Goal: Information Seeking & Learning: Learn about a topic

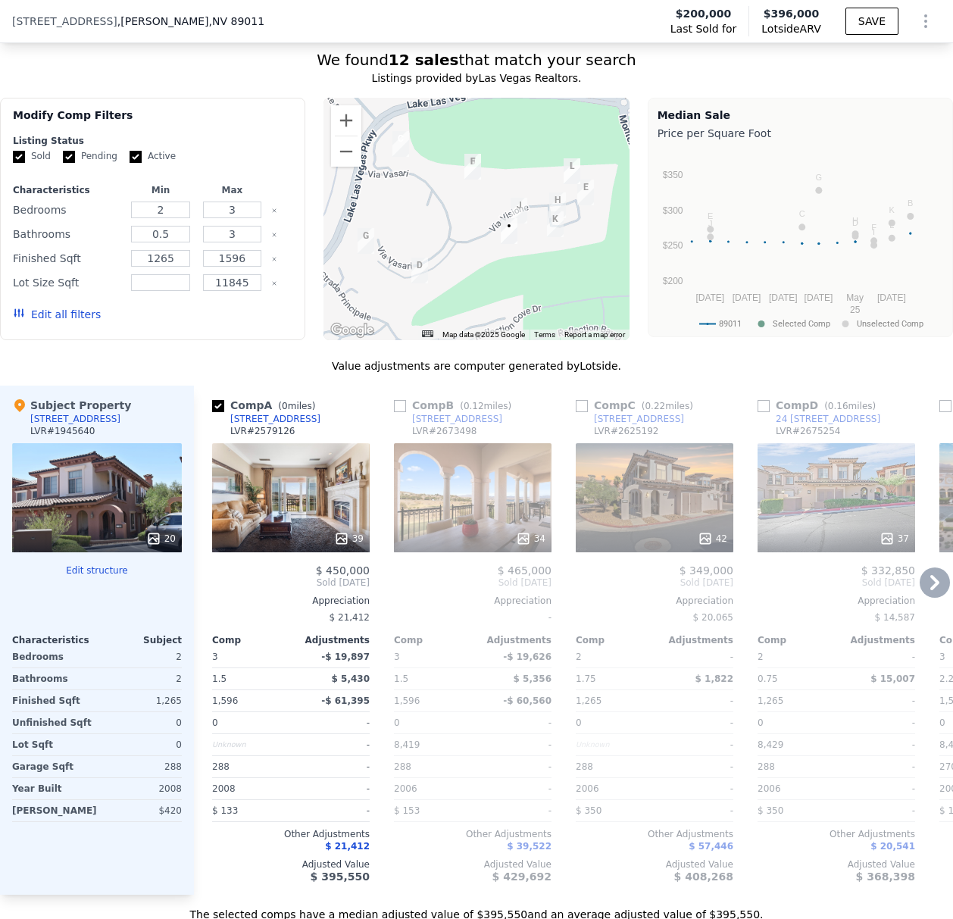
click at [641, 516] on div "42" at bounding box center [655, 497] width 158 height 109
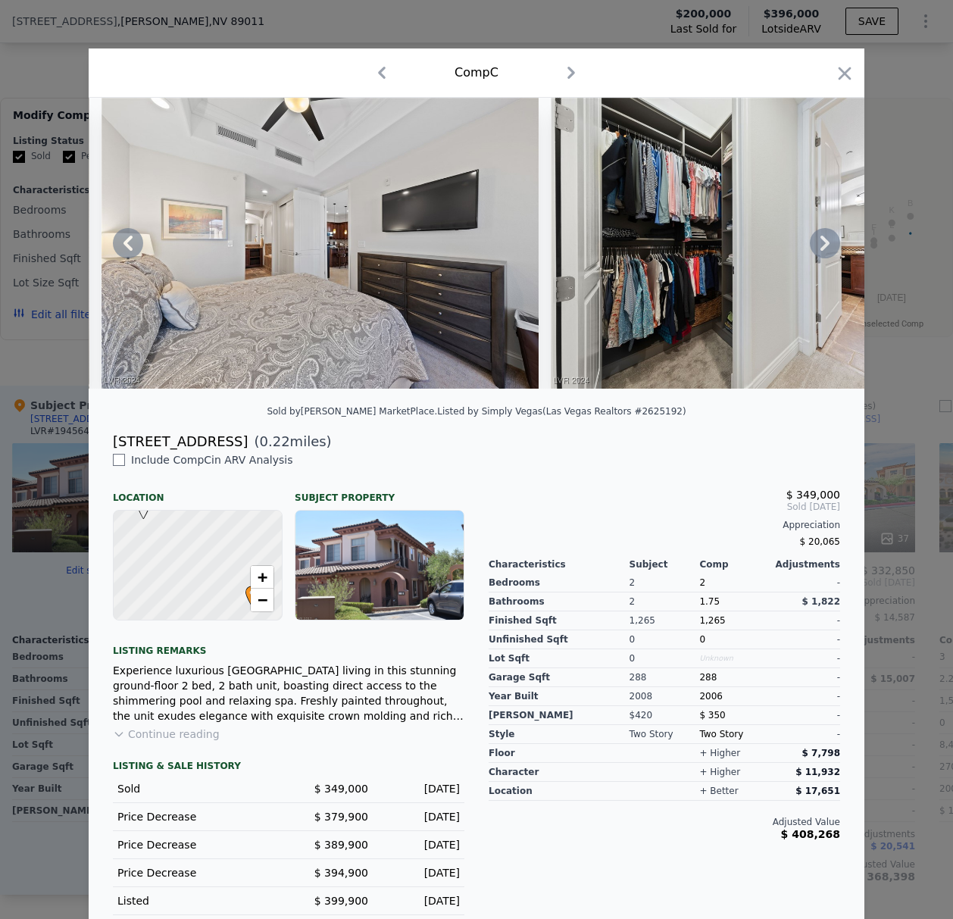
scroll to position [0, 6626]
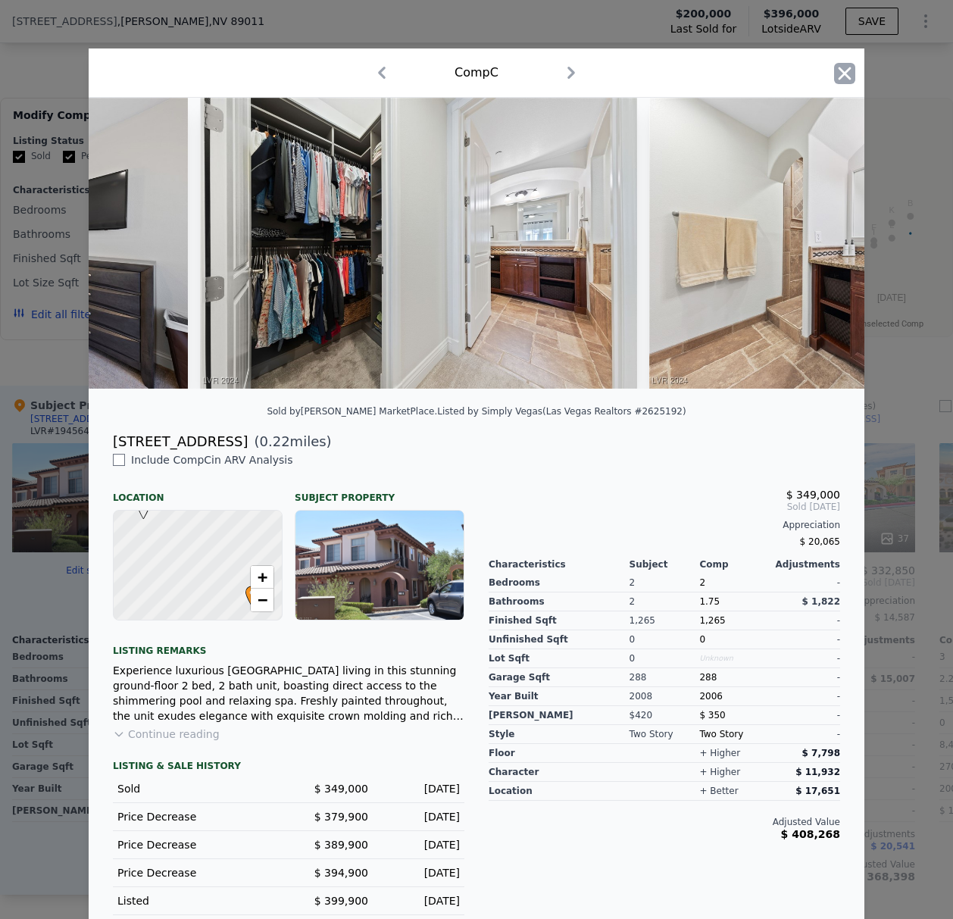
click at [835, 73] on icon "button" at bounding box center [844, 73] width 21 height 21
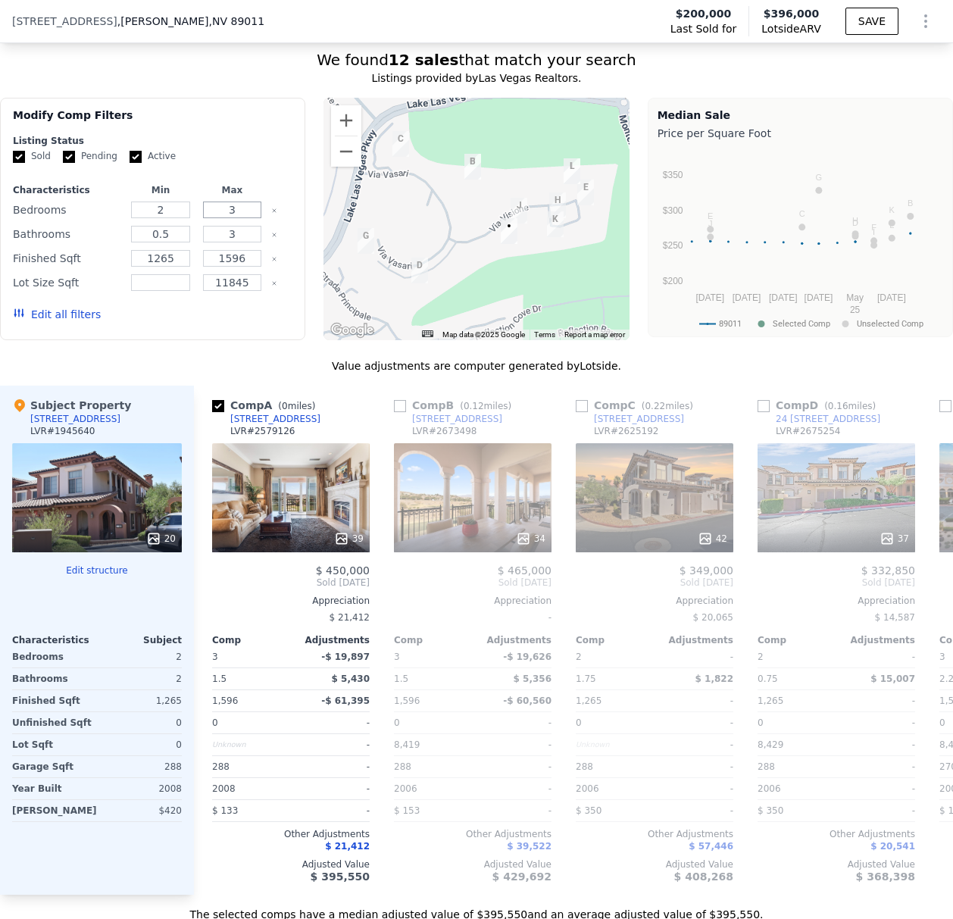
click at [242, 215] on input "3" at bounding box center [232, 210] width 59 height 17
type input "2"
click at [199, 239] on div "3" at bounding box center [231, 234] width 65 height 21
click at [185, 242] on input "0.5" at bounding box center [160, 234] width 59 height 17
type input "0"
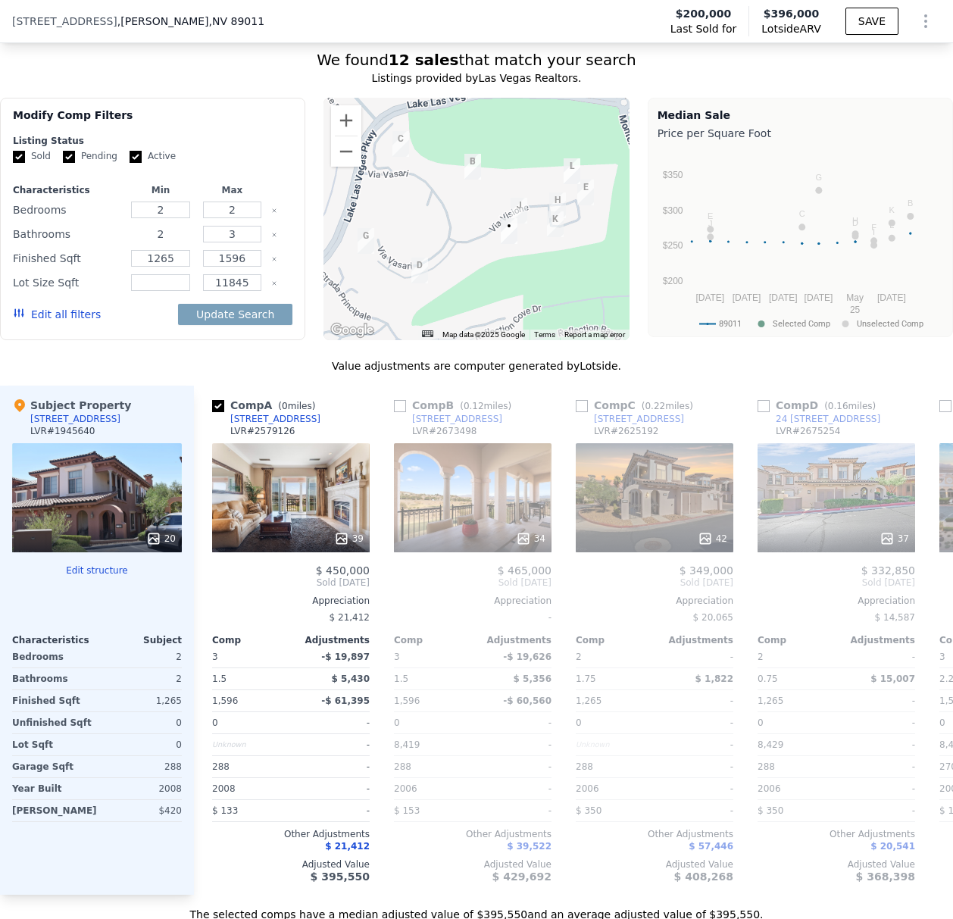
type input "2"
click at [241, 242] on input "3" at bounding box center [232, 234] width 59 height 17
type input "2"
click at [249, 324] on button "Update Search" at bounding box center [235, 314] width 114 height 21
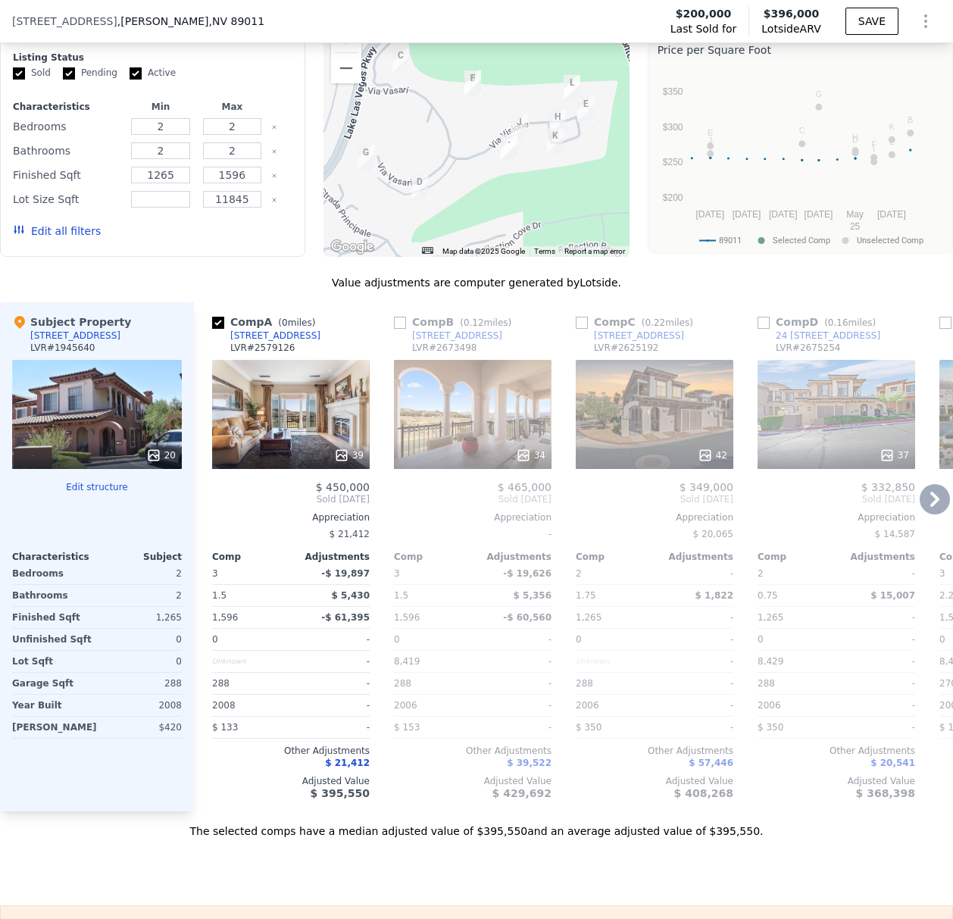
scroll to position [1452, 0]
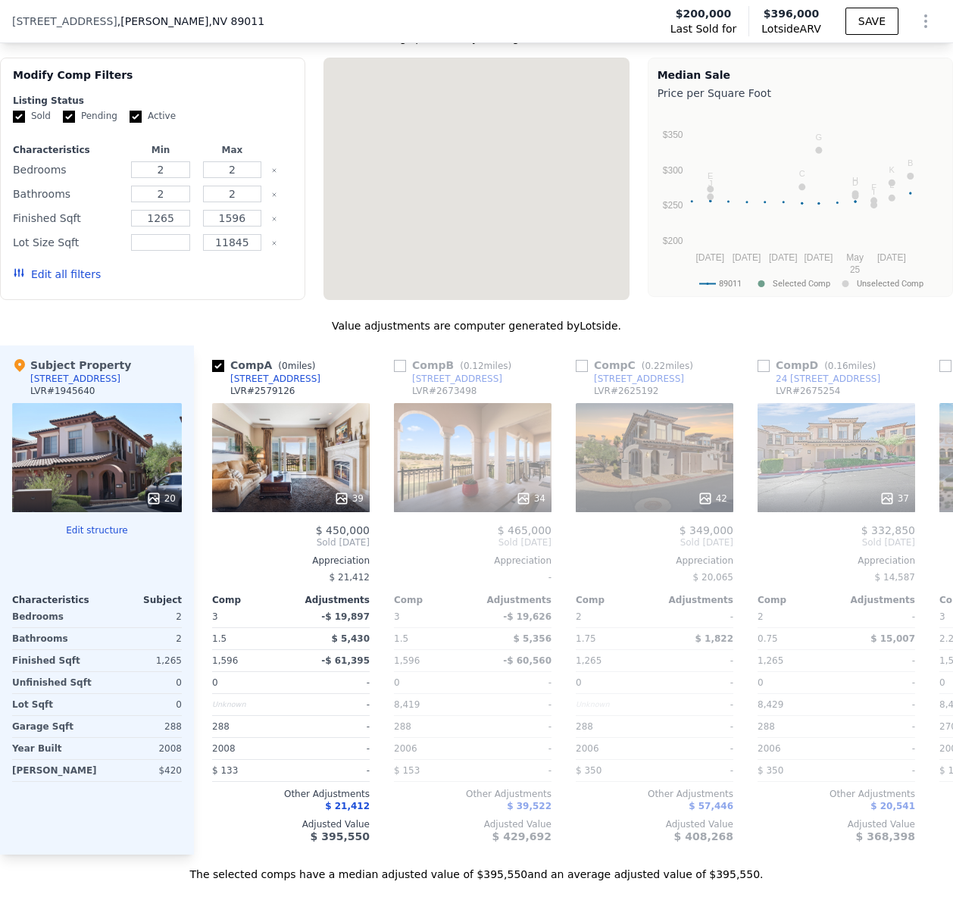
type input "3"
type input "0.5"
type input "3"
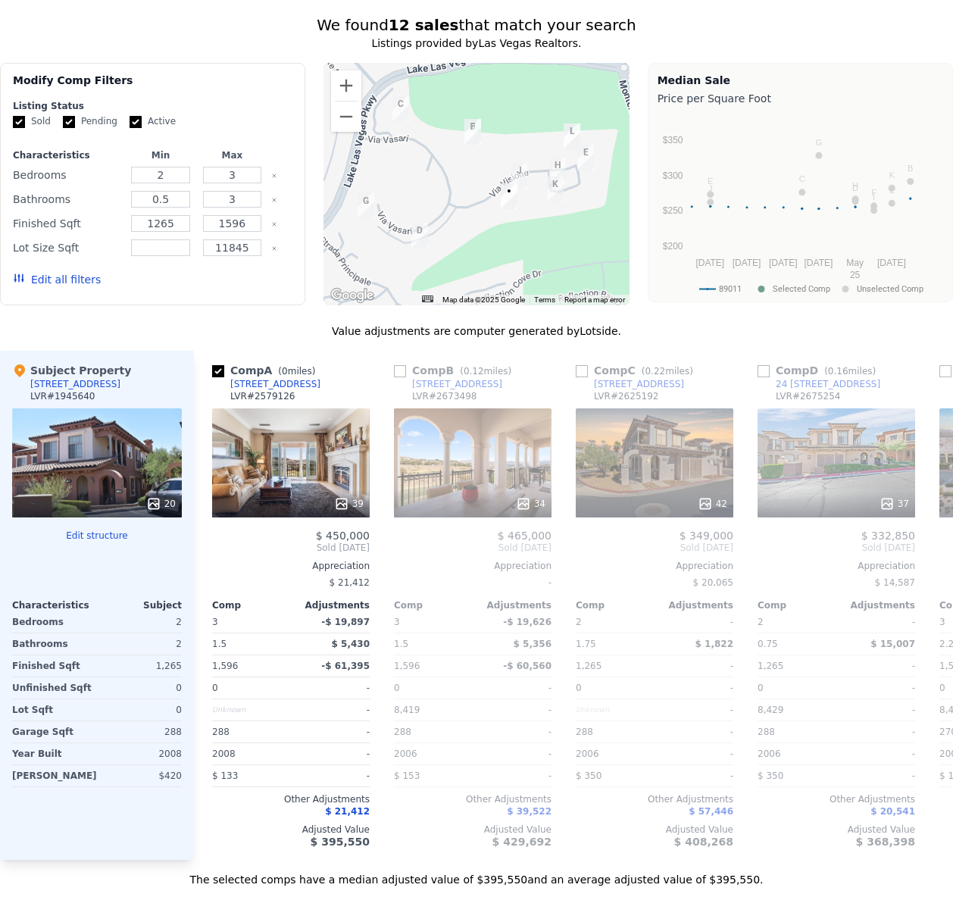
scroll to position [0, 0]
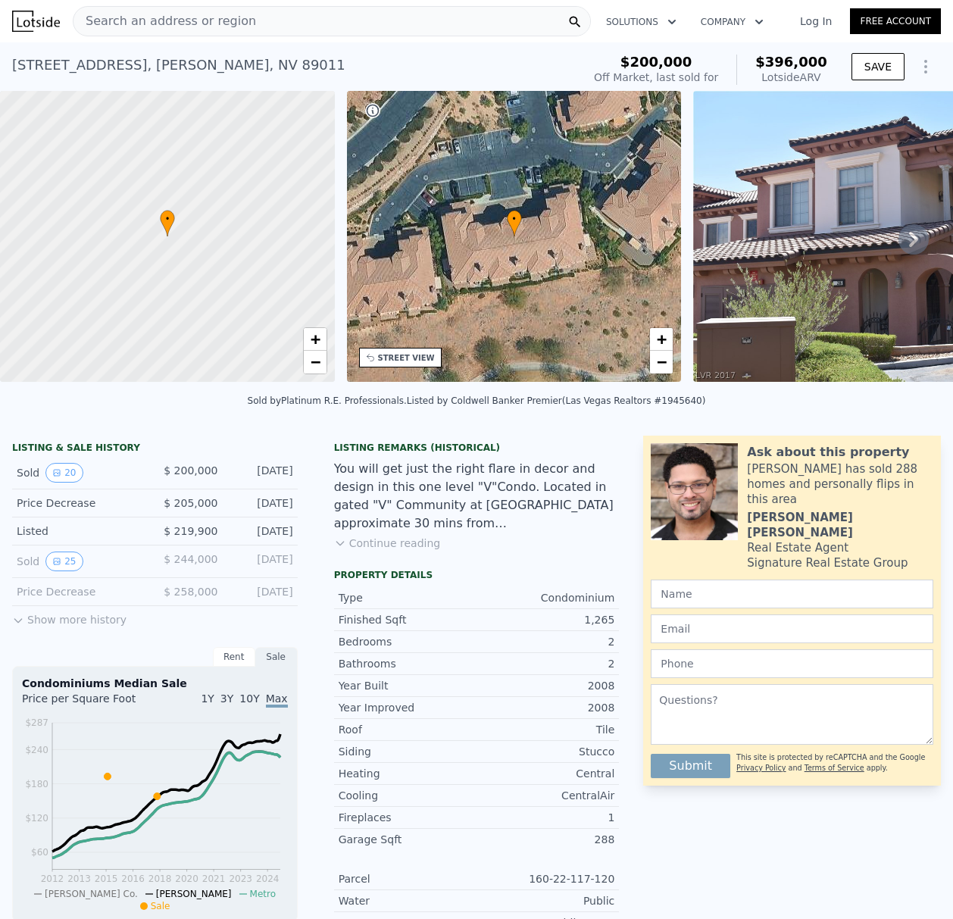
click at [499, 269] on div "• + −" at bounding box center [514, 236] width 335 height 291
click at [661, 344] on span "+" at bounding box center [662, 339] width 10 height 19
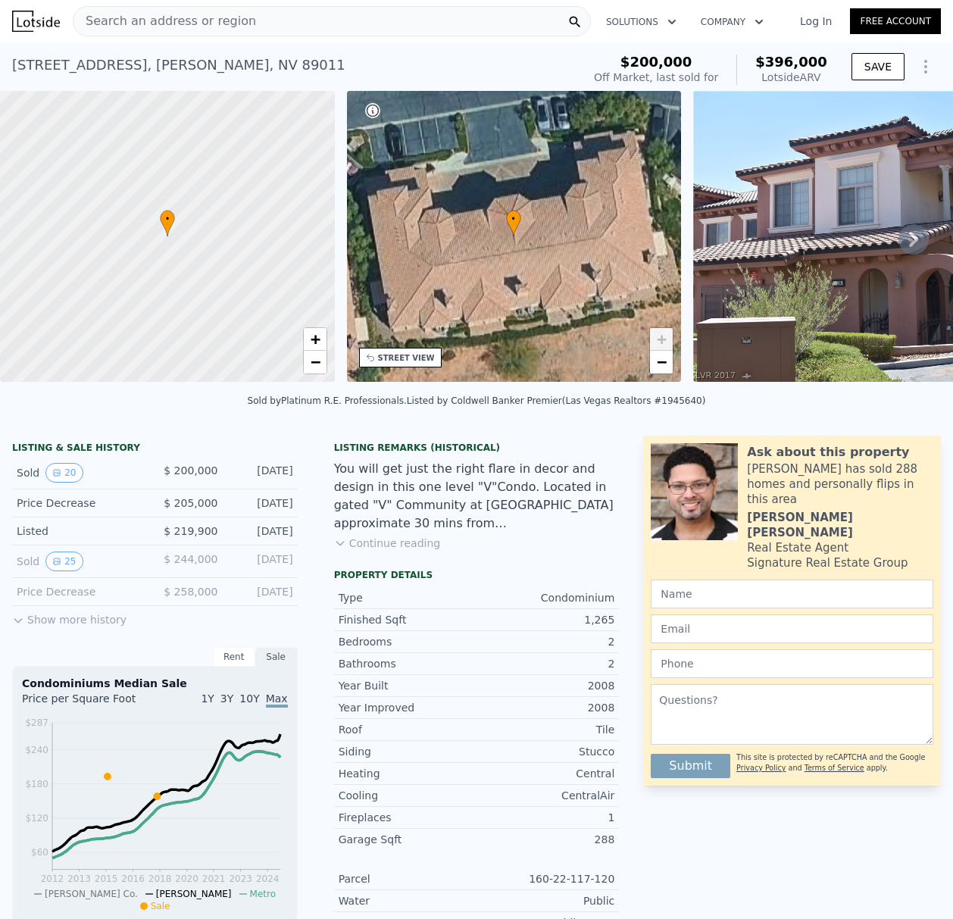
click at [398, 361] on div "STREET VIEW" at bounding box center [406, 357] width 57 height 11
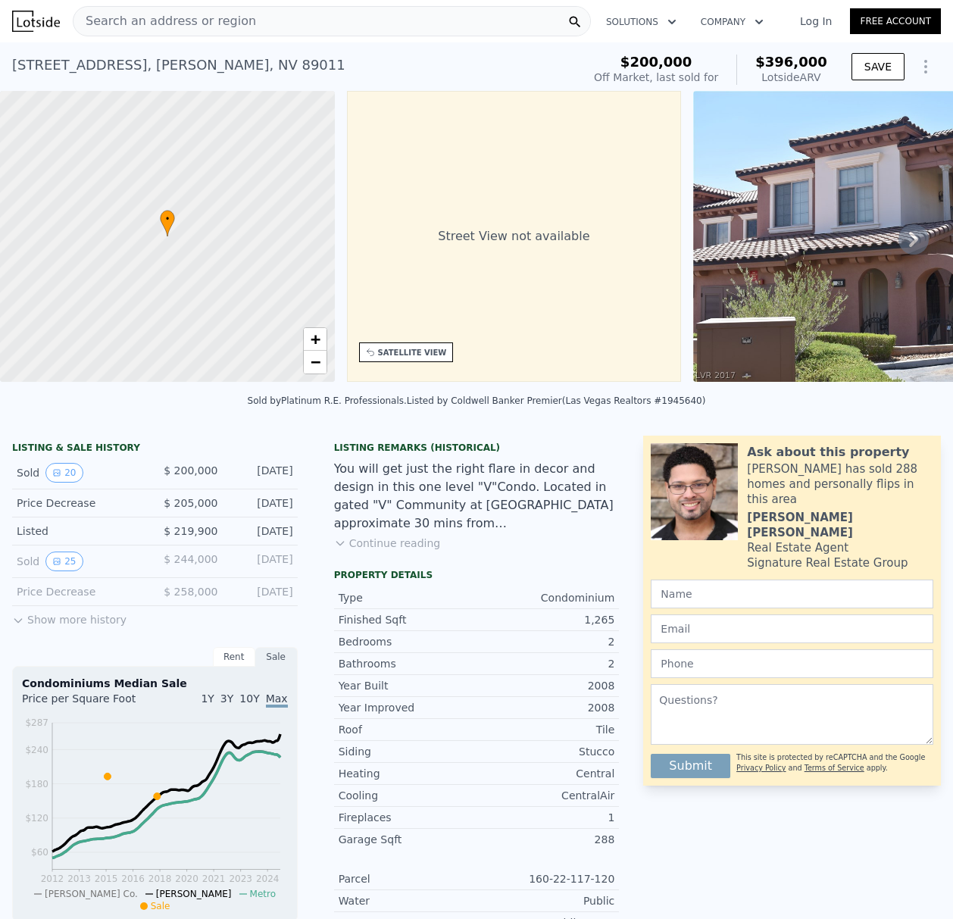
click at [417, 361] on div "SATELLITE VIEW" at bounding box center [406, 352] width 95 height 20
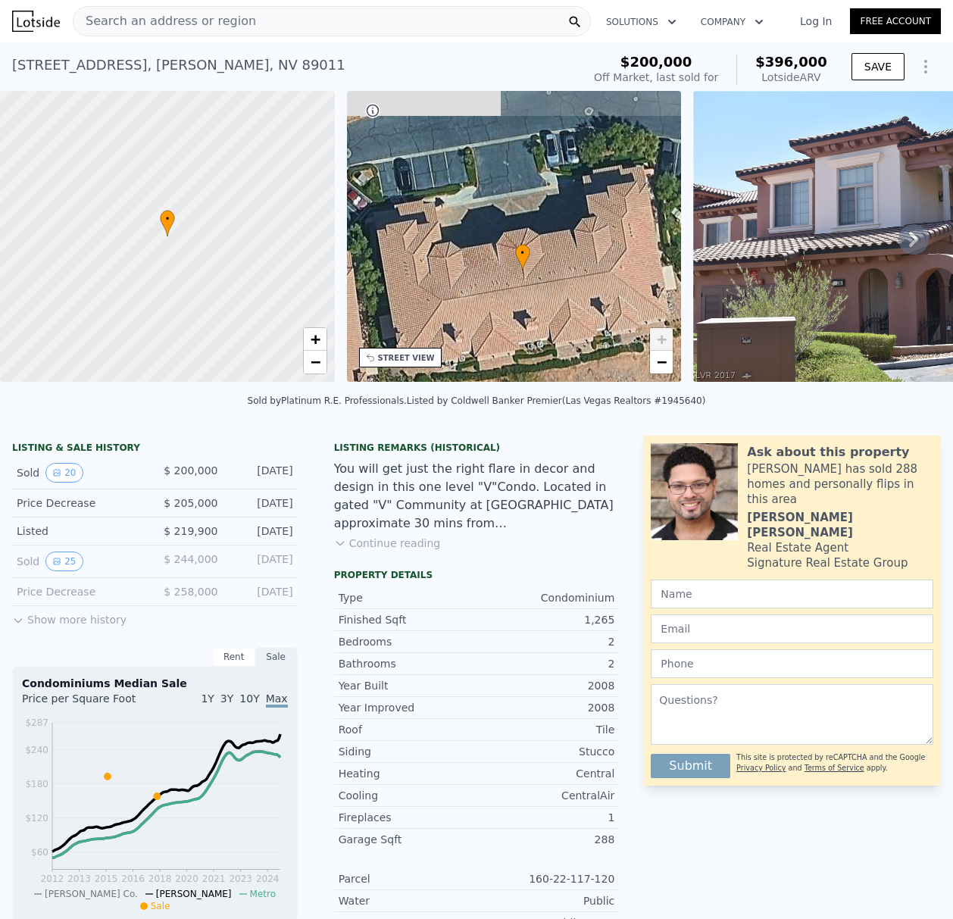
drag, startPoint x: 550, startPoint y: 283, endPoint x: 559, endPoint y: 317, distance: 35.3
click at [559, 317] on div "• + −" at bounding box center [514, 236] width 335 height 291
click at [662, 364] on span "−" at bounding box center [662, 361] width 10 height 19
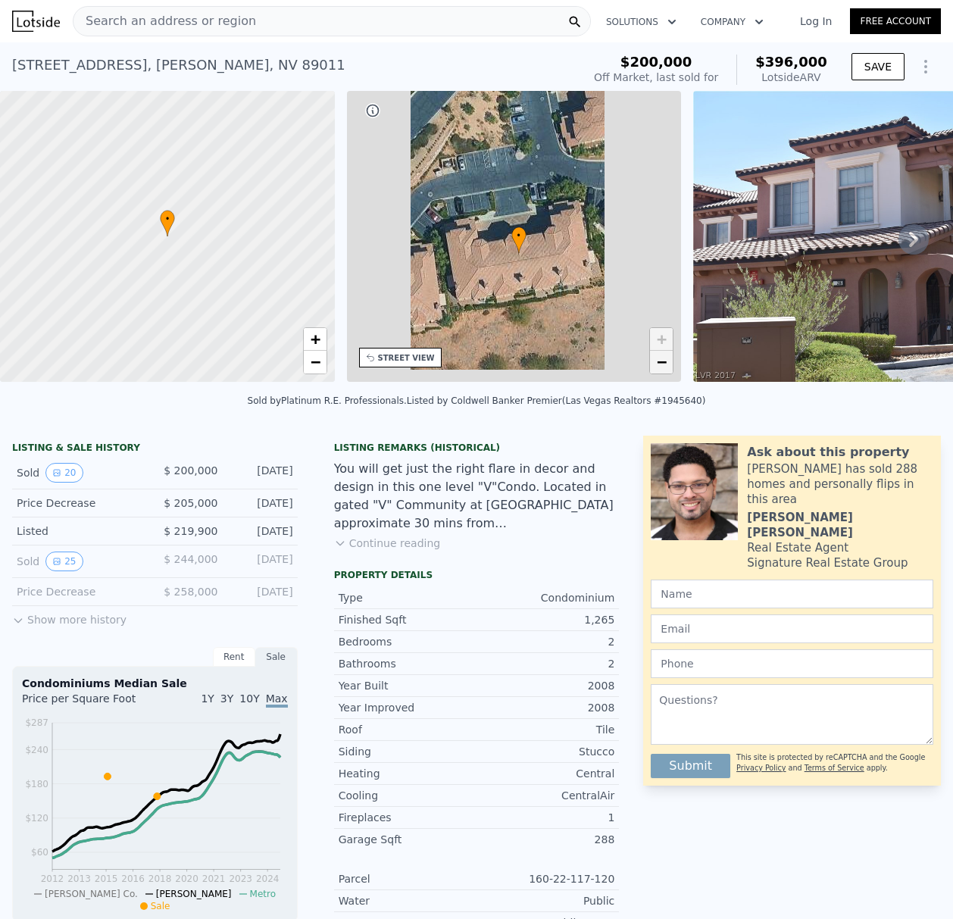
click at [662, 364] on span "−" at bounding box center [662, 361] width 10 height 19
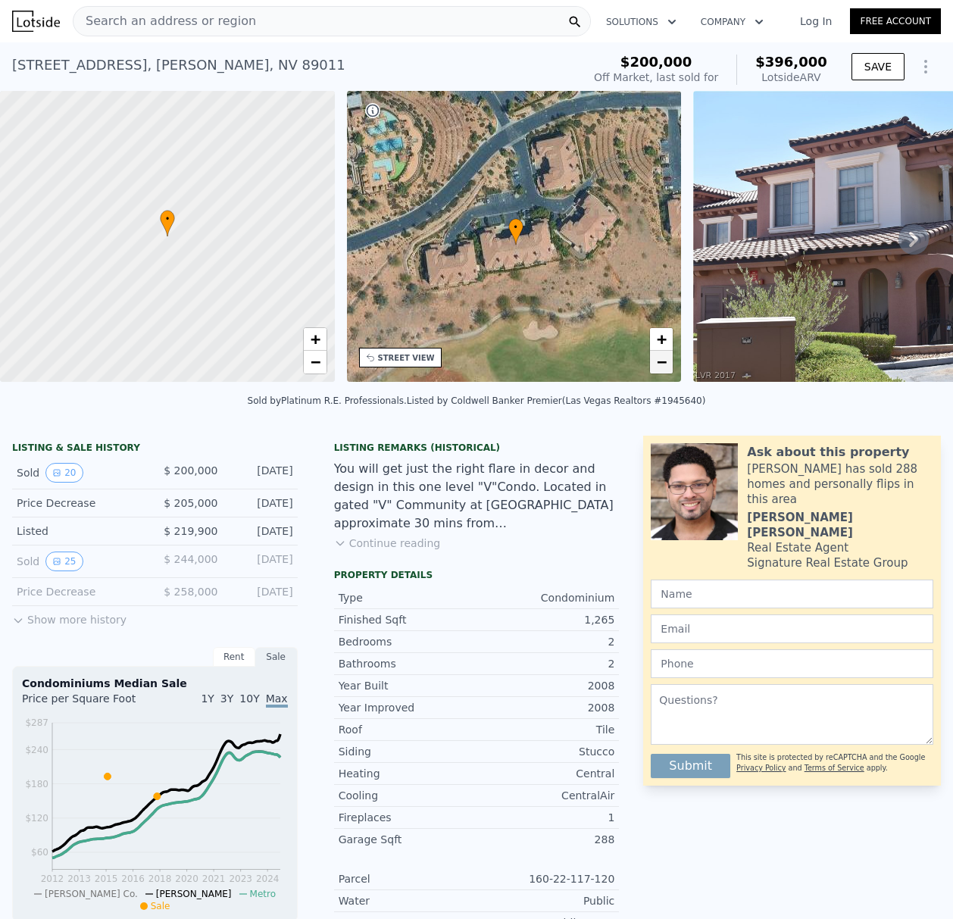
click at [659, 367] on span "−" at bounding box center [662, 361] width 10 height 19
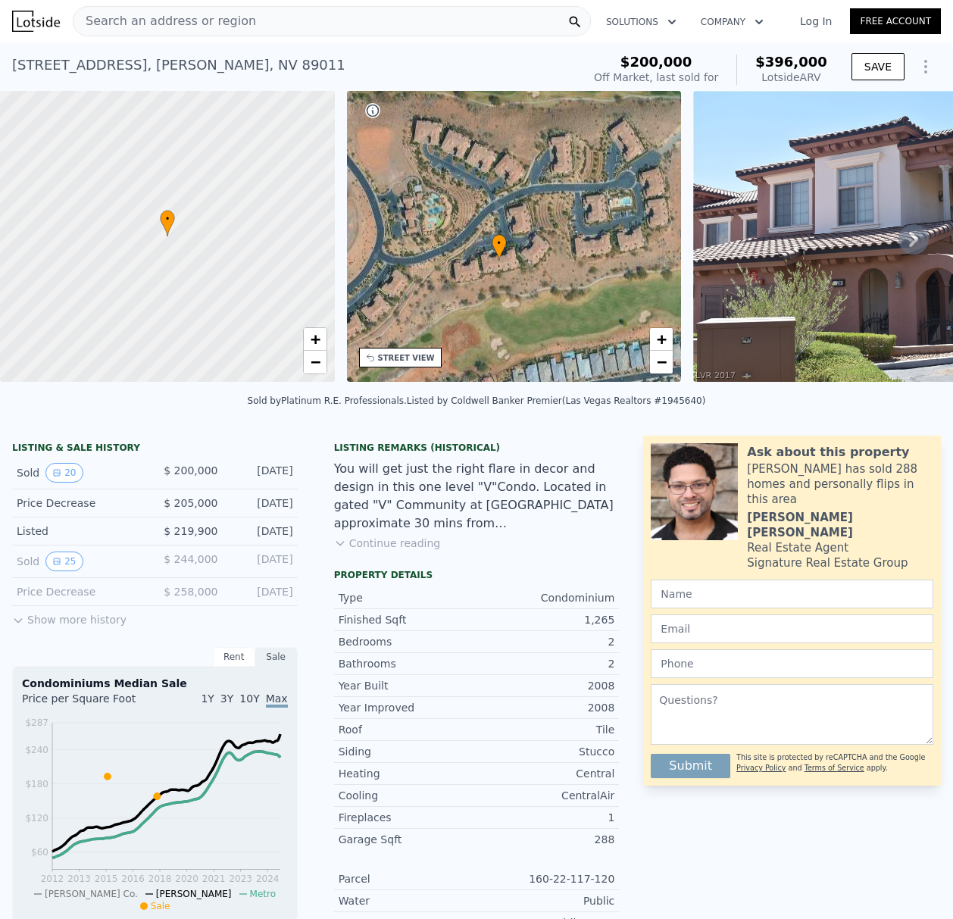
drag, startPoint x: 566, startPoint y: 255, endPoint x: 550, endPoint y: 274, distance: 25.3
click at [550, 274] on div "• + −" at bounding box center [514, 236] width 335 height 291
